Goal: Task Accomplishment & Management: Manage account settings

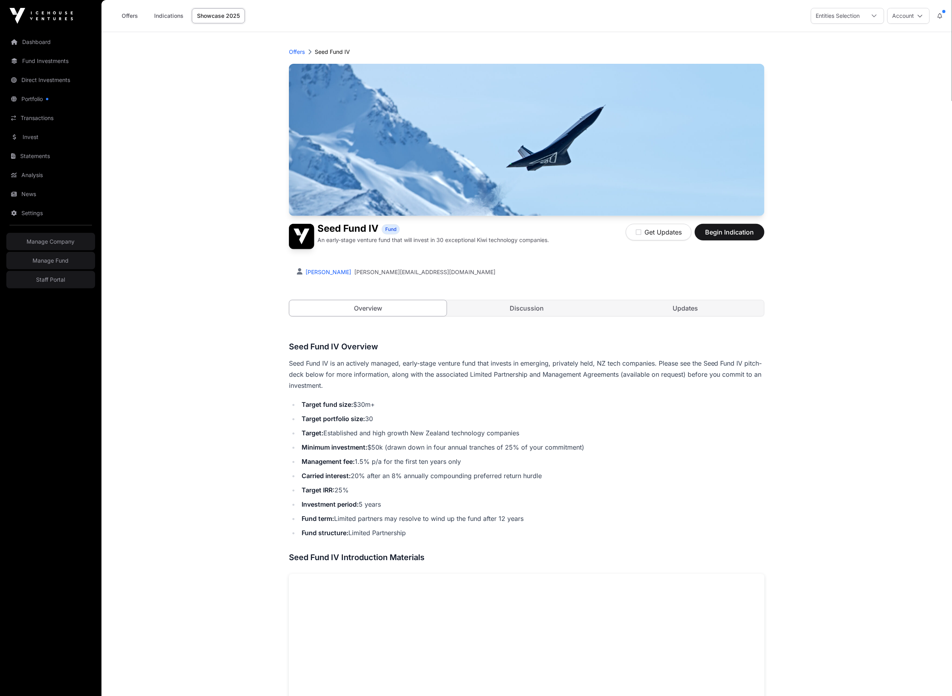
click at [844, 19] on div "Entities Selection" at bounding box center [838, 15] width 54 height 15
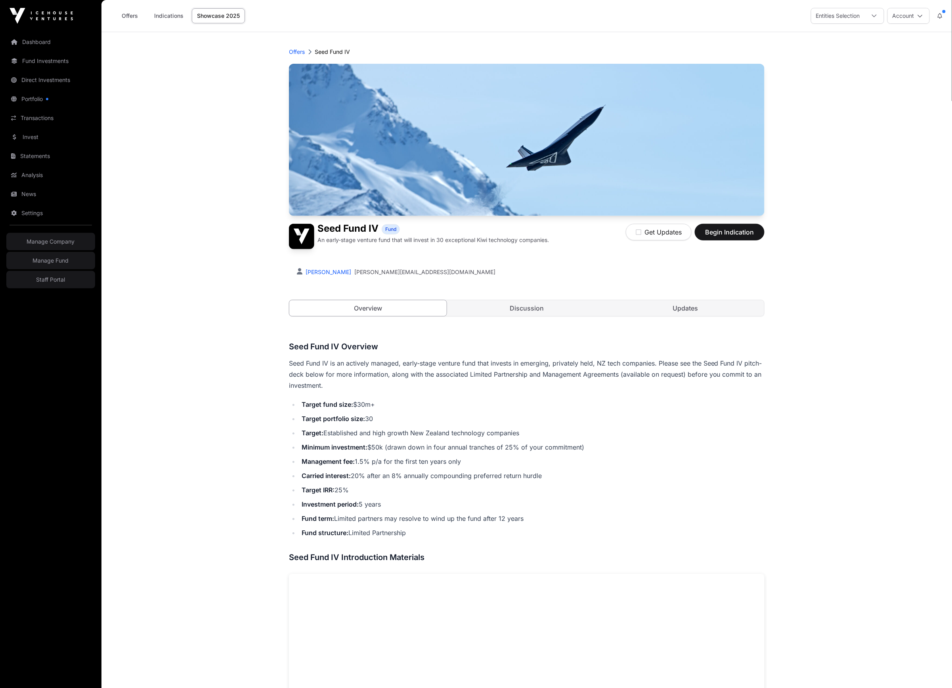
scroll to position [8, 6]
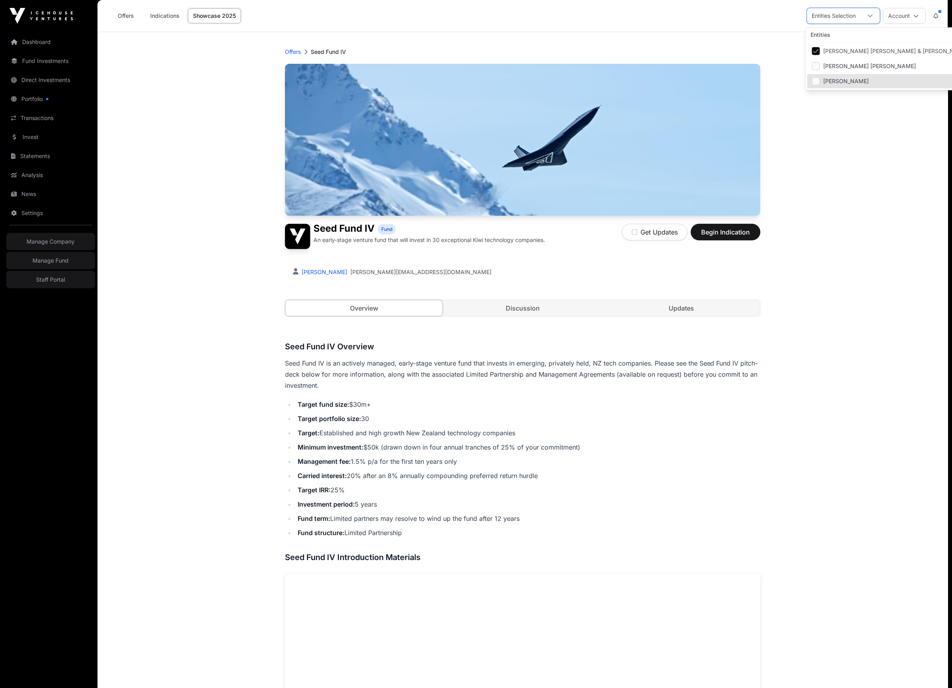
drag, startPoint x: 858, startPoint y: 158, endPoint x: 710, endPoint y: 148, distance: 147.8
click at [857, 158] on main "Offers Seed Fund IV Seed Fund IV Fund An early-stage venture fund that will inv…" at bounding box center [523, 603] width 851 height 1142
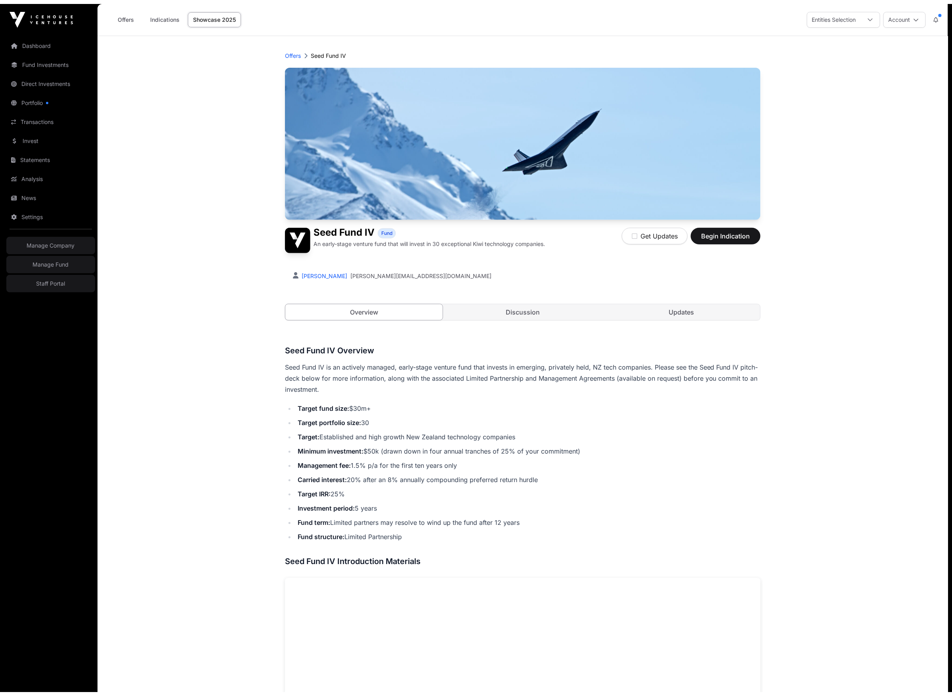
scroll to position [0, 0]
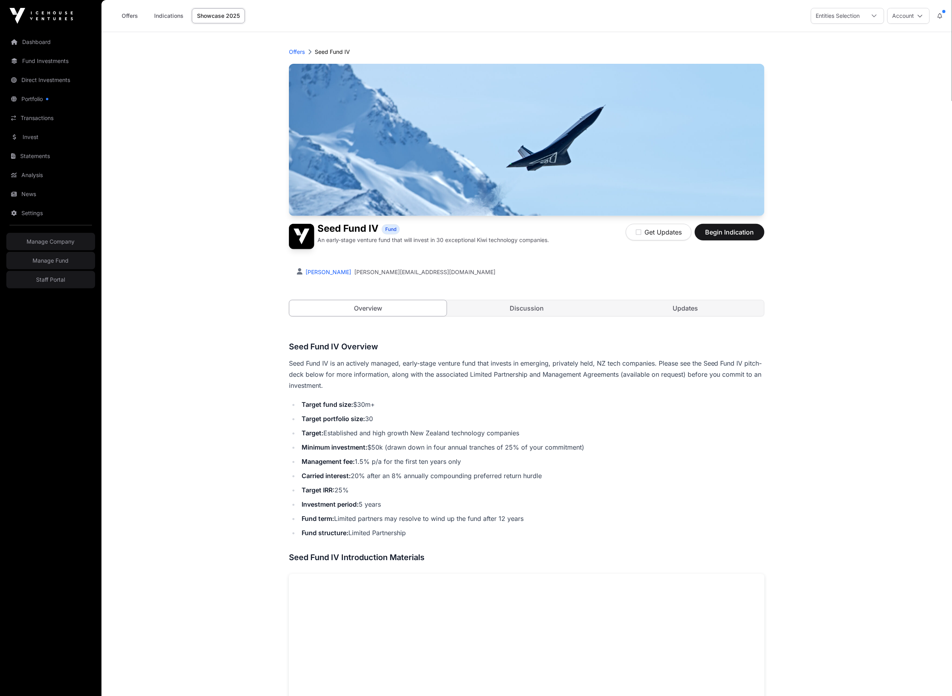
click at [941, 18] on icon at bounding box center [940, 16] width 5 height 6
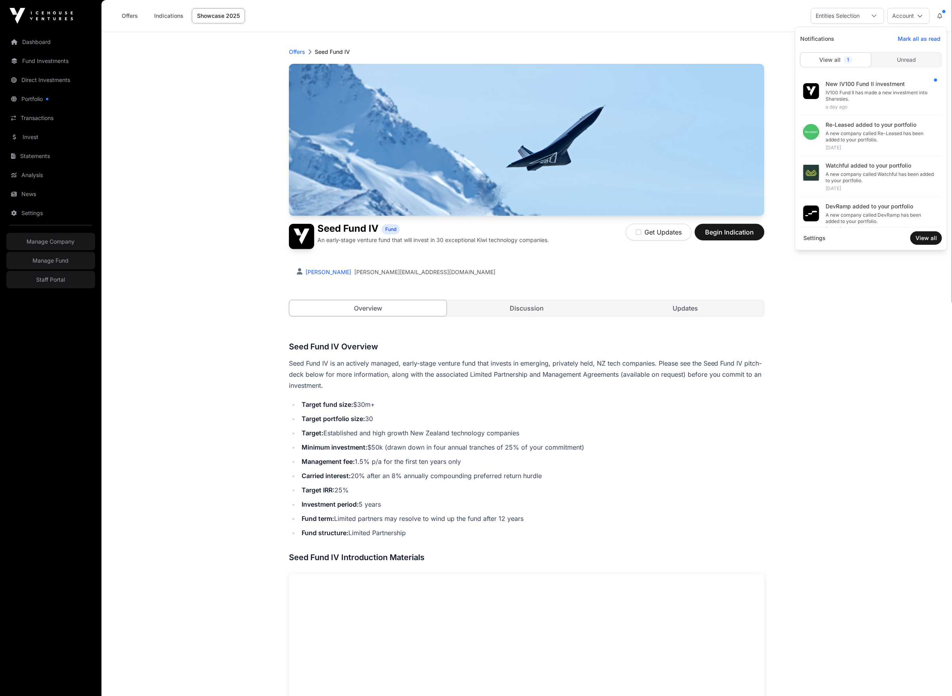
click at [757, 49] on div "Offers Seed Fund IV" at bounding box center [527, 52] width 476 height 8
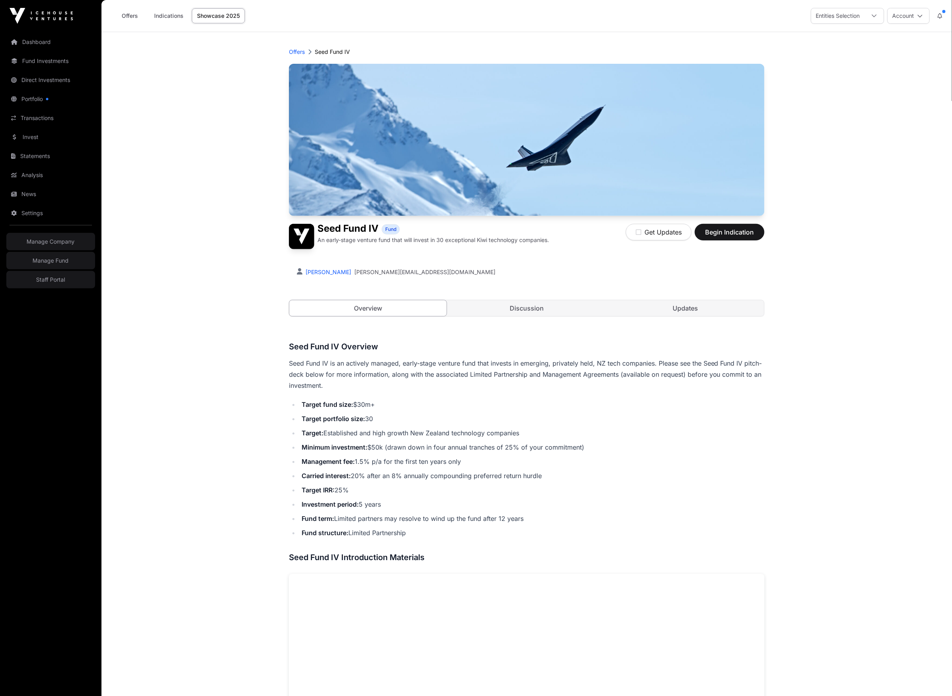
click at [923, 18] on button "Account" at bounding box center [908, 16] width 42 height 16
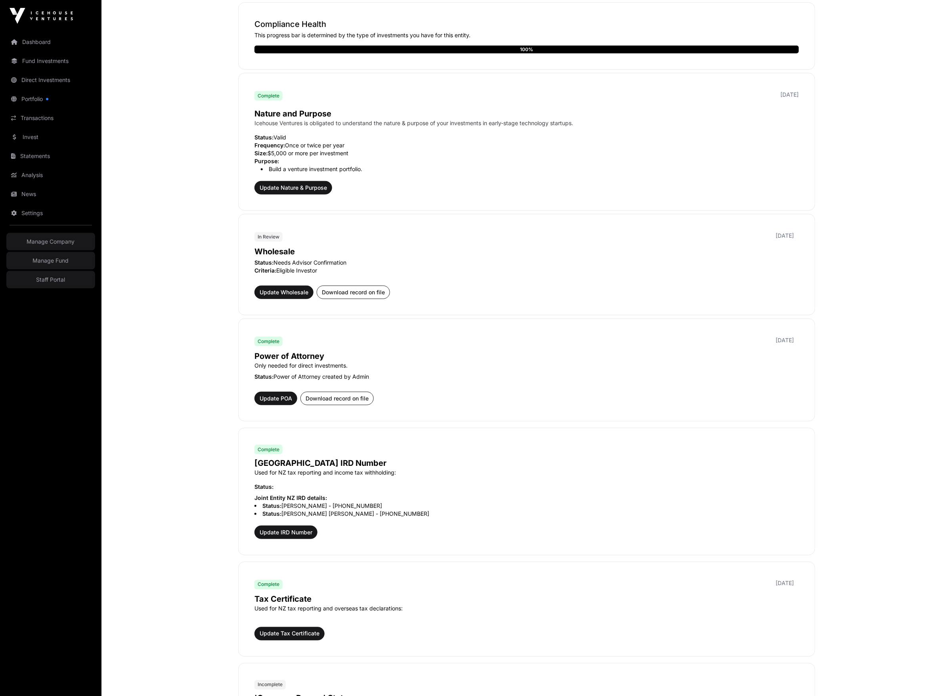
scroll to position [187, 0]
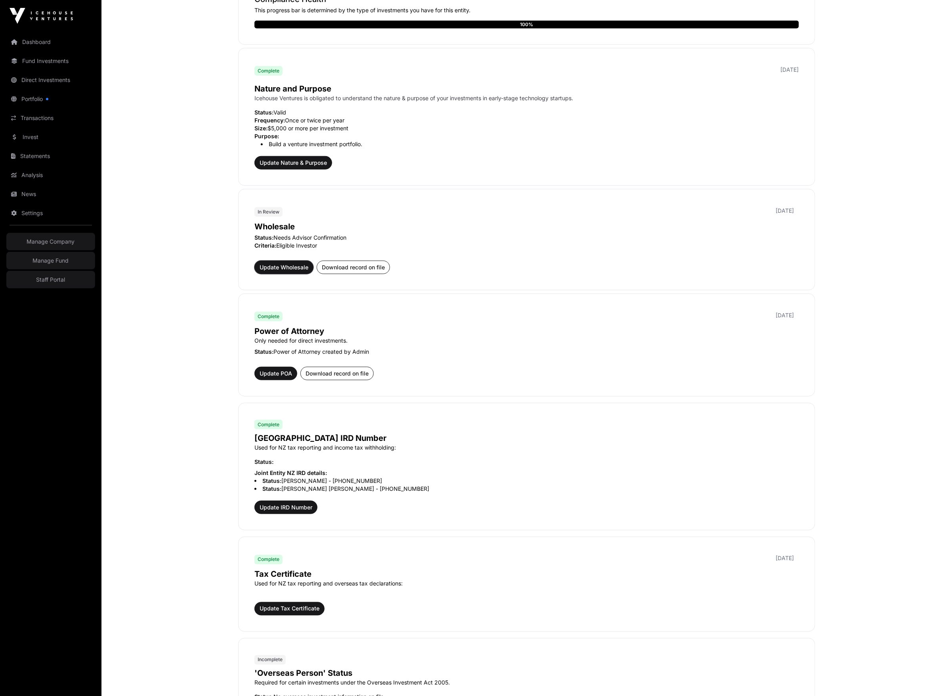
click at [298, 267] on span "Update Wholesale" at bounding box center [284, 268] width 49 height 8
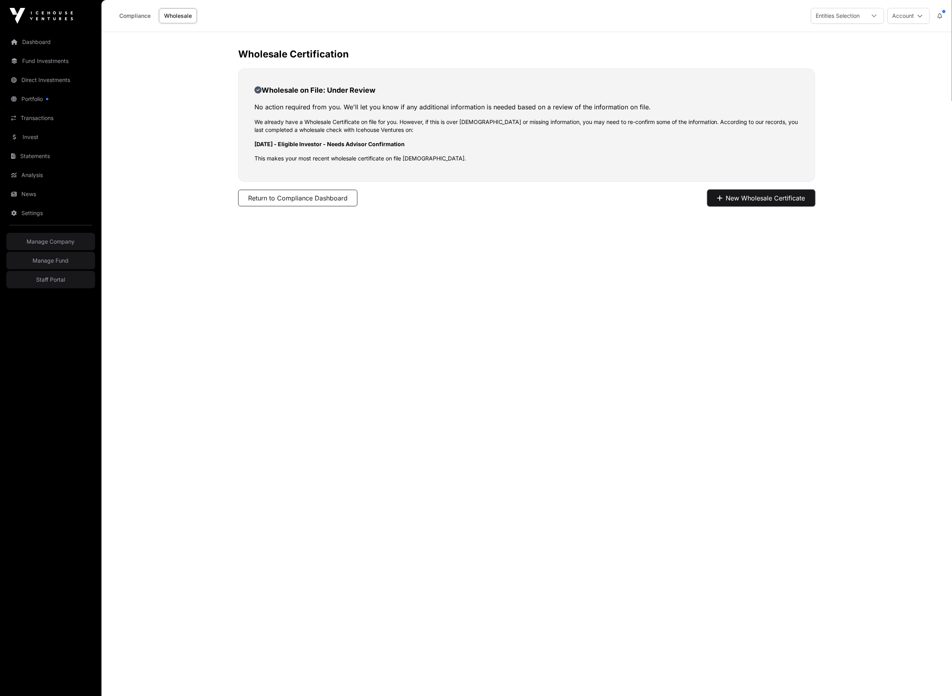
click at [726, 204] on button "New Wholesale Certificate" at bounding box center [761, 198] width 108 height 17
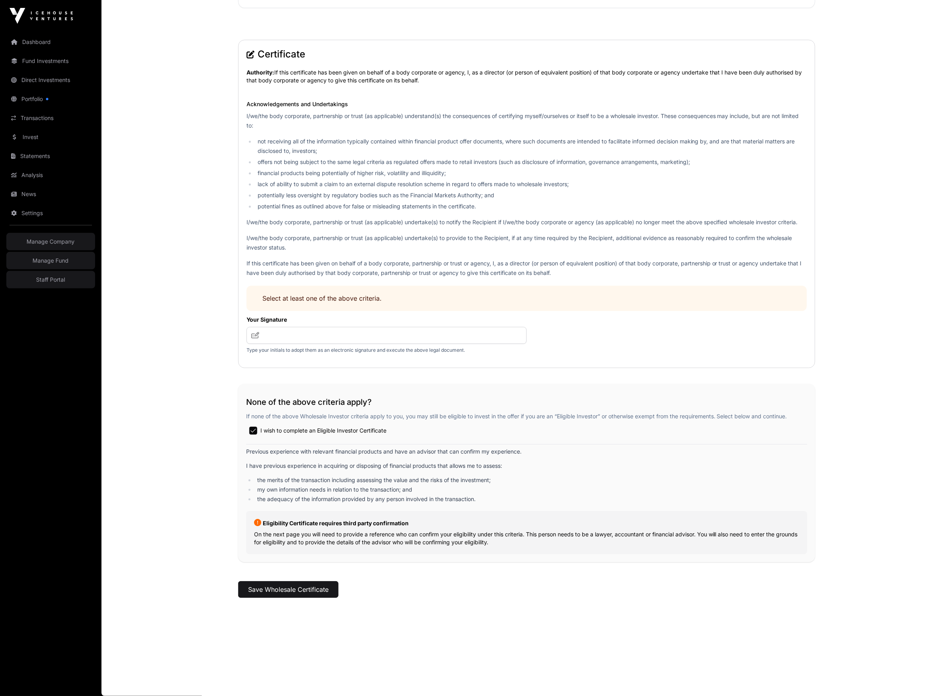
scroll to position [961, 0]
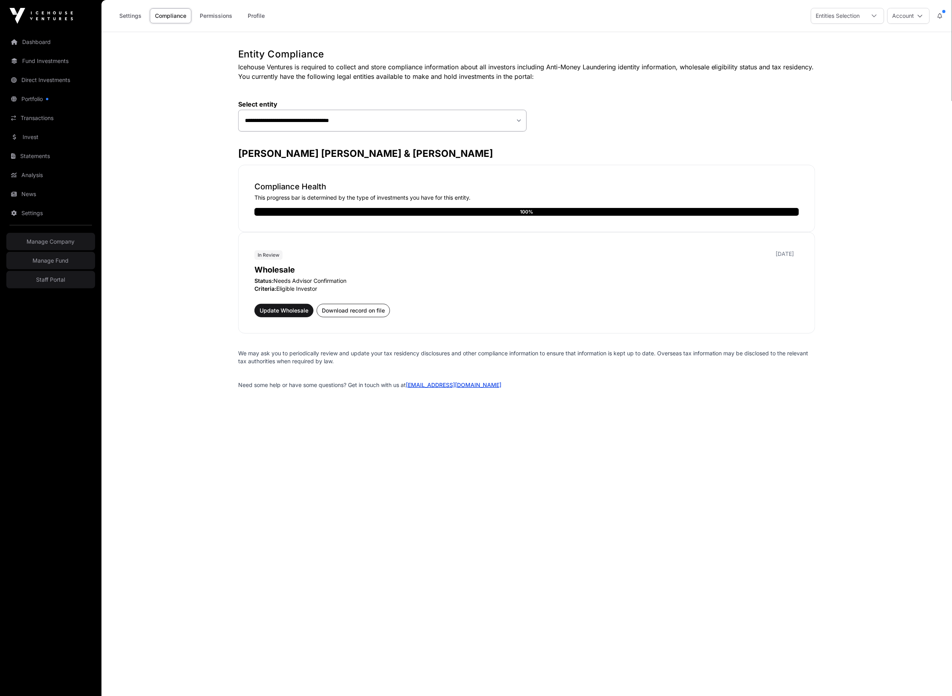
drag, startPoint x: 272, startPoint y: 329, endPoint x: 271, endPoint y: 323, distance: 6.1
click at [272, 328] on div "In Review 06/05/2025 Wholesale Status: Needs Advisor Confirmation Criteria: Eli…" at bounding box center [526, 282] width 577 height 101
click at [274, 314] on button "Update Wholesale" at bounding box center [283, 310] width 59 height 13
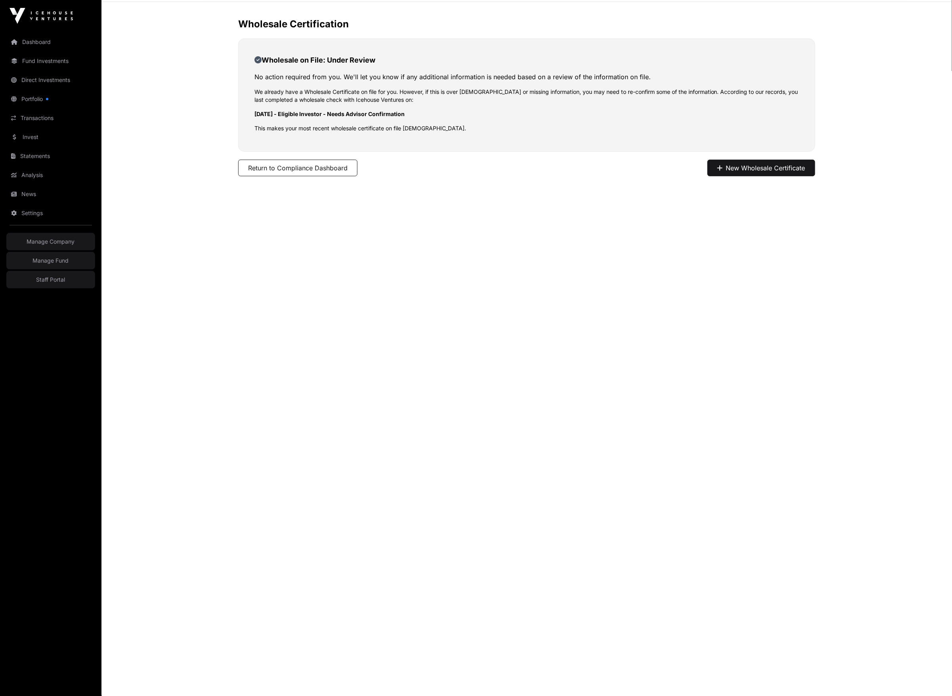
scroll to position [32, 0]
click at [754, 175] on div "Wholesale Certification Wholesale on File: Under Review No action required from…" at bounding box center [526, 116] width 609 height 200
click at [753, 167] on button "New Wholesale Certificate" at bounding box center [761, 166] width 108 height 17
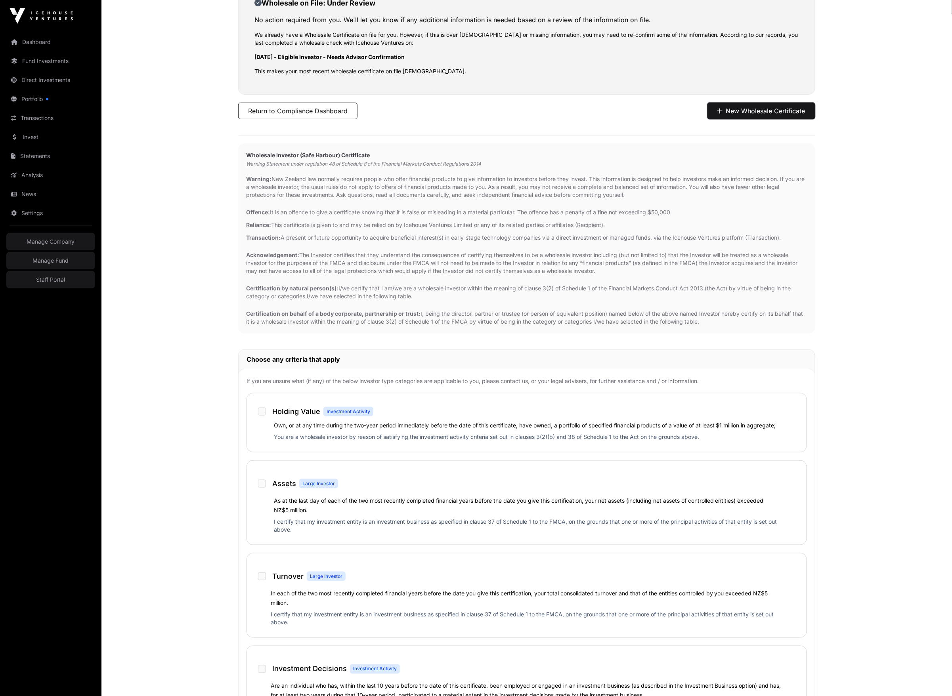
scroll to position [444, 0]
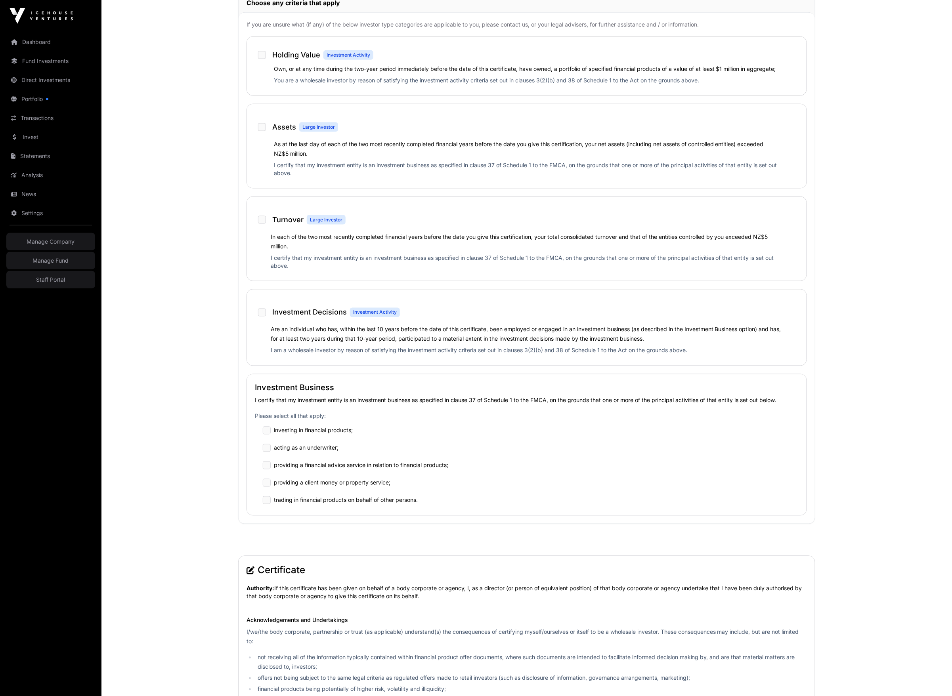
click at [205, 303] on main "Wholesale Certification Wholesale on File: Under Review No action required from…" at bounding box center [526, 400] width 851 height 1625
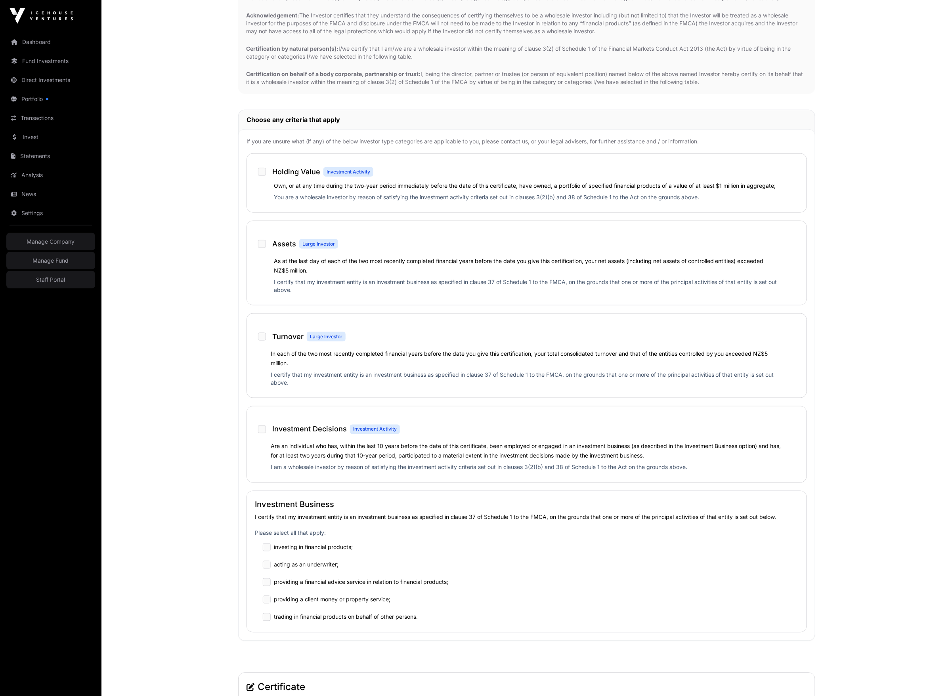
scroll to position [329, 0]
click at [361, 445] on label "Are an individual who has, within the last 10 years before the date of this cer…" at bounding box center [526, 449] width 510 height 16
click at [360, 445] on label "Are an individual who has, within the last 10 years before the date of this cer…" at bounding box center [526, 449] width 510 height 16
click at [197, 465] on main "Wholesale Certification Wholesale on File: Under Review No action required from…" at bounding box center [526, 515] width 851 height 1625
click at [301, 382] on p "I certify that my investment entity is an investment business as specified in c…" at bounding box center [527, 378] width 512 height 19
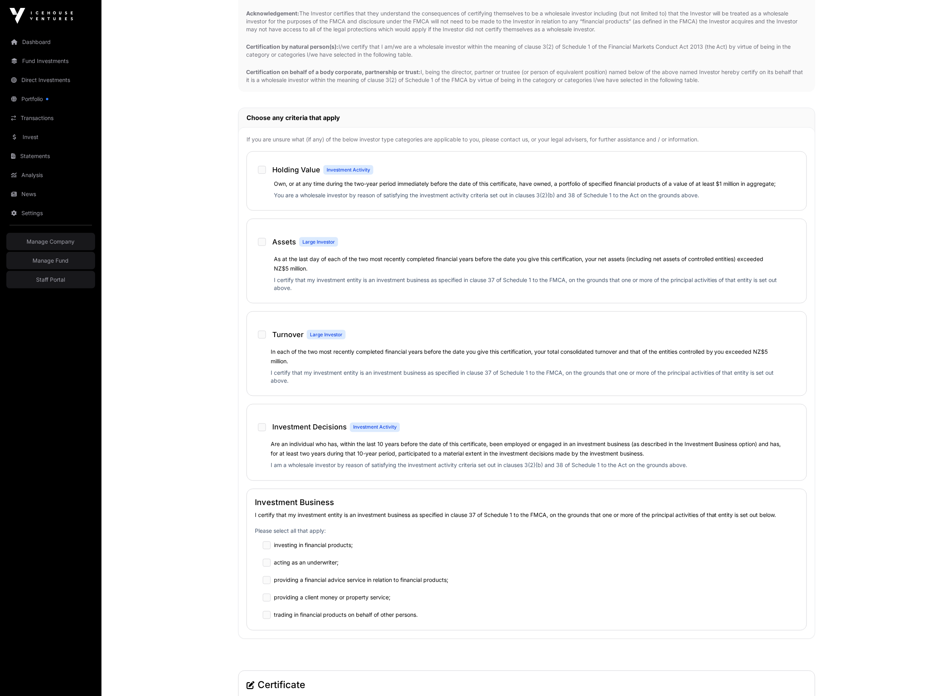
click at [301, 382] on p "I certify that my investment entity is an investment business as specified in c…" at bounding box center [527, 378] width 512 height 19
copy div "I certify that my investment entity is an investment business as specified in c…"
click at [307, 377] on p "I certify that my investment entity is an investment business as specified in c…" at bounding box center [527, 378] width 512 height 19
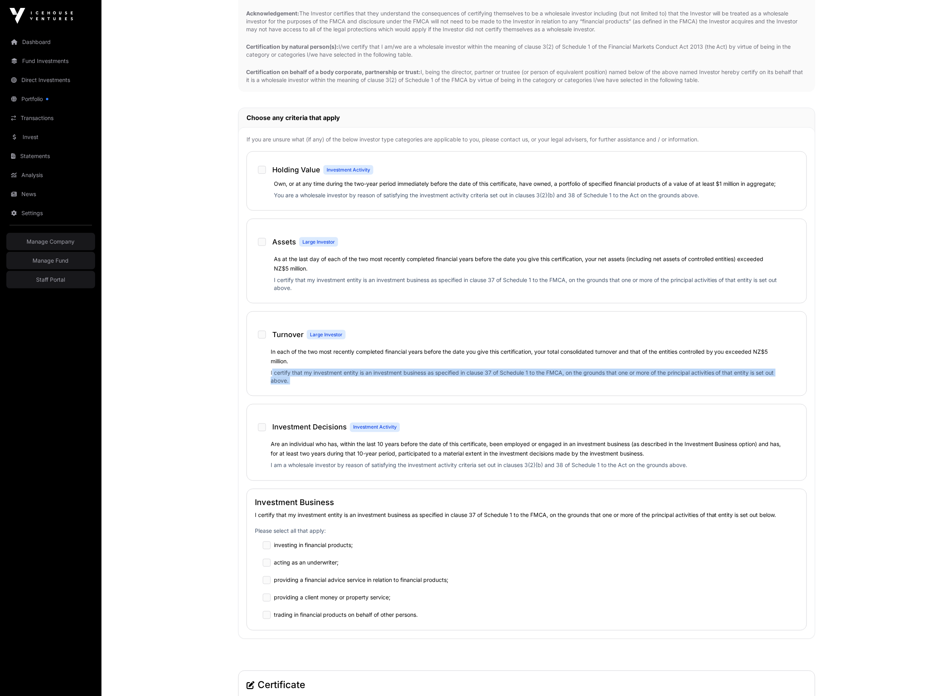
click at [307, 377] on p "I certify that my investment entity is an investment business as specified in c…" at bounding box center [527, 378] width 512 height 19
click at [218, 406] on main "Wholesale Certification Wholesale on File: Under Review No action required from…" at bounding box center [526, 515] width 851 height 1625
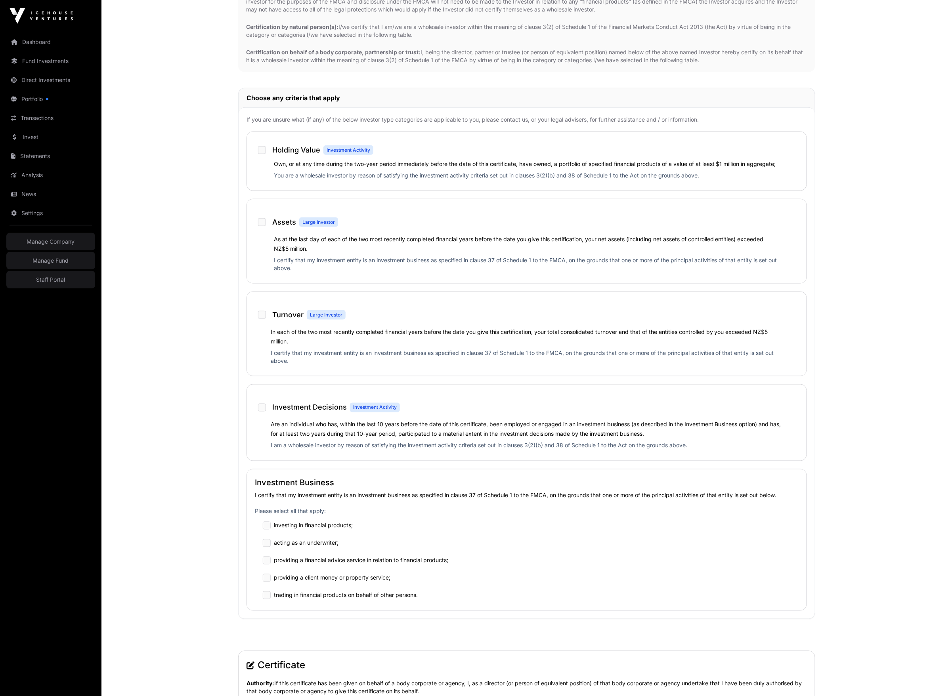
scroll to position [0, 0]
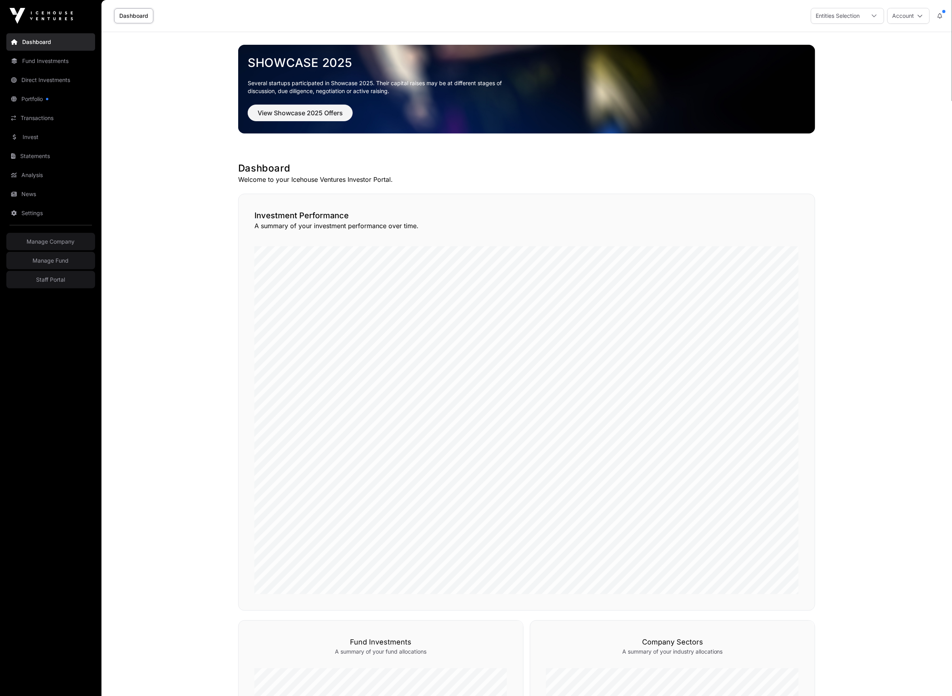
click at [44, 132] on link "Invest" at bounding box center [50, 136] width 89 height 17
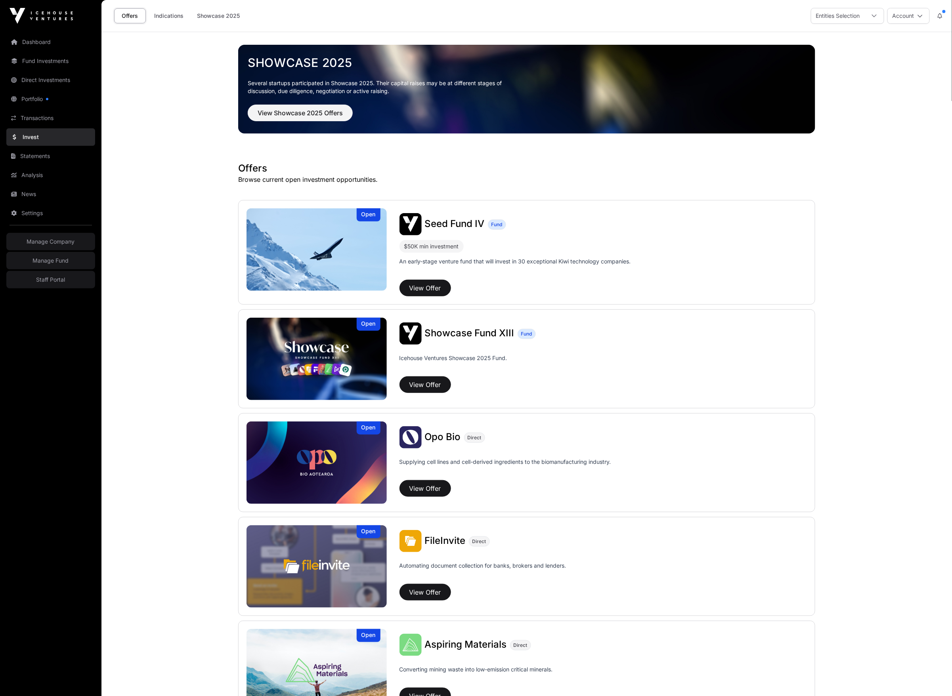
click at [170, 19] on link "Indications" at bounding box center [169, 15] width 40 height 15
click at [173, 16] on link "Indications" at bounding box center [169, 15] width 40 height 15
click at [172, 93] on main "Showcase 2025 Several startups participated in Showcase 2025. Their capital rai…" at bounding box center [526, 617] width 851 height 1170
click at [163, 15] on link "Indications" at bounding box center [169, 15] width 40 height 15
click at [220, 15] on link "Showcase 2025" at bounding box center [218, 15] width 53 height 15
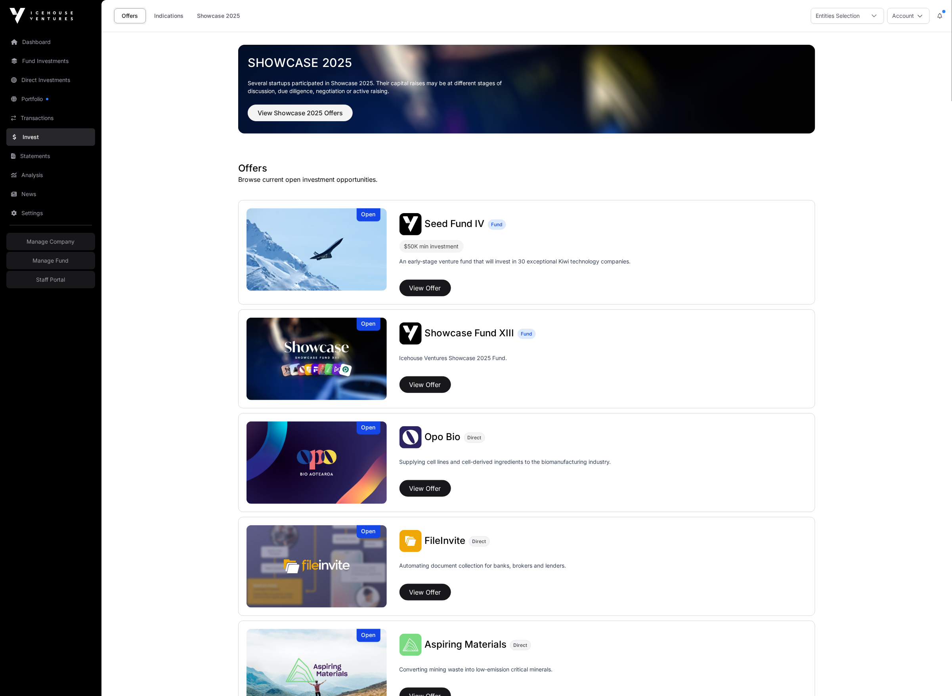
click at [166, 17] on link "Indications" at bounding box center [169, 15] width 40 height 15
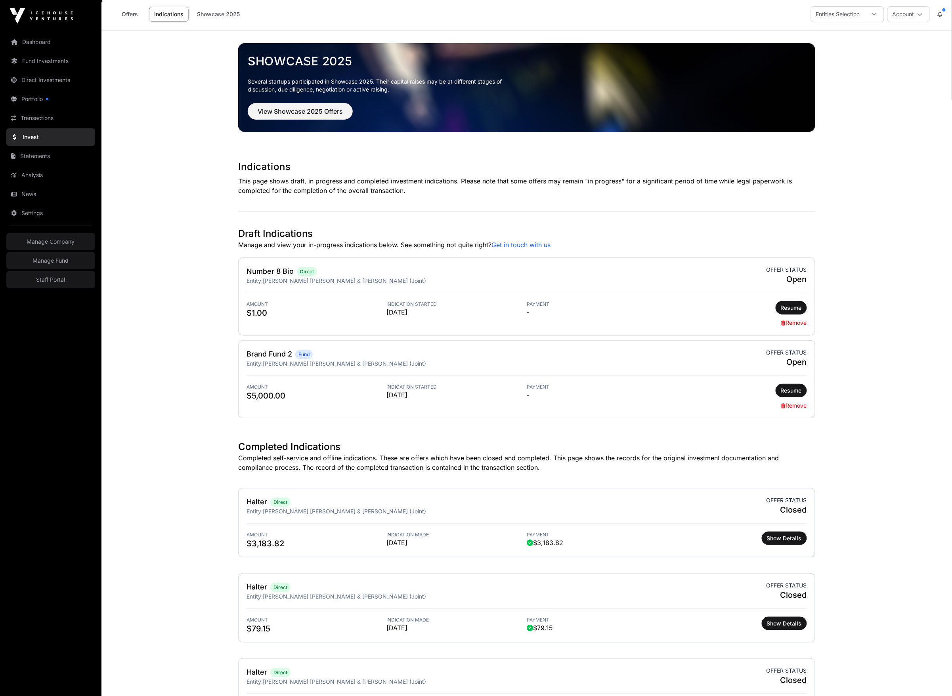
scroll to position [2, 0]
click at [795, 405] on link "Remove" at bounding box center [794, 405] width 25 height 7
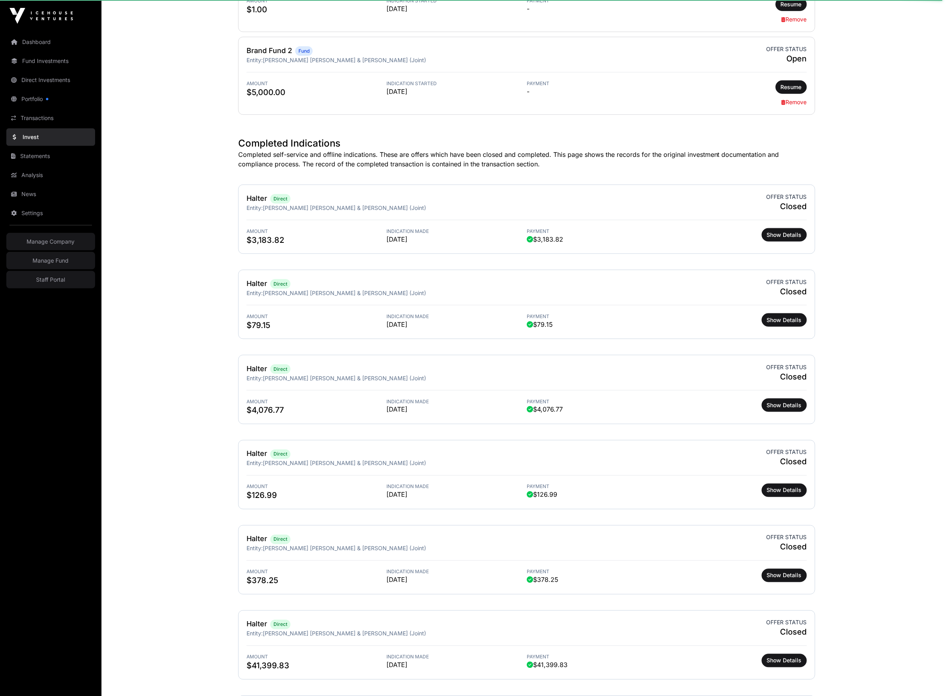
scroll to position [0, 0]
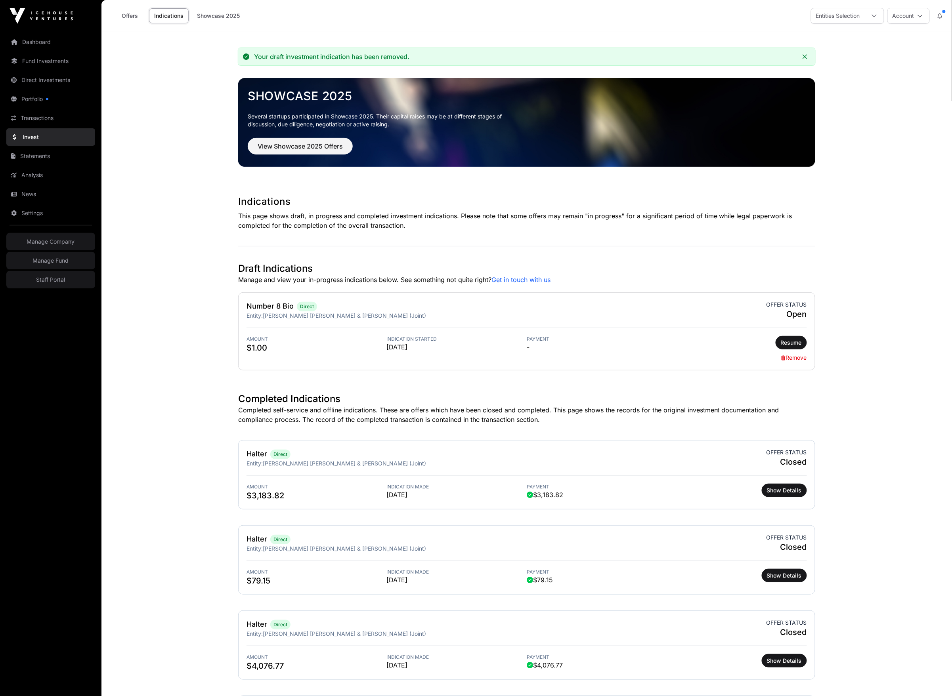
click at [798, 358] on link "Remove" at bounding box center [794, 357] width 25 height 7
